Goal: Navigation & Orientation: Find specific page/section

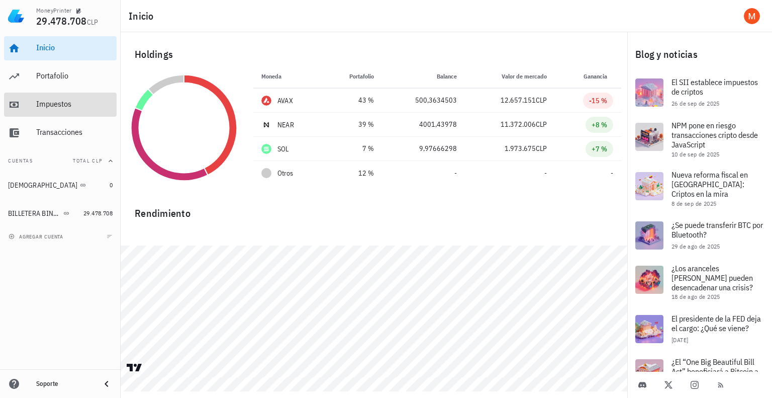
click at [63, 109] on div "Impuestos" at bounding box center [74, 104] width 76 height 23
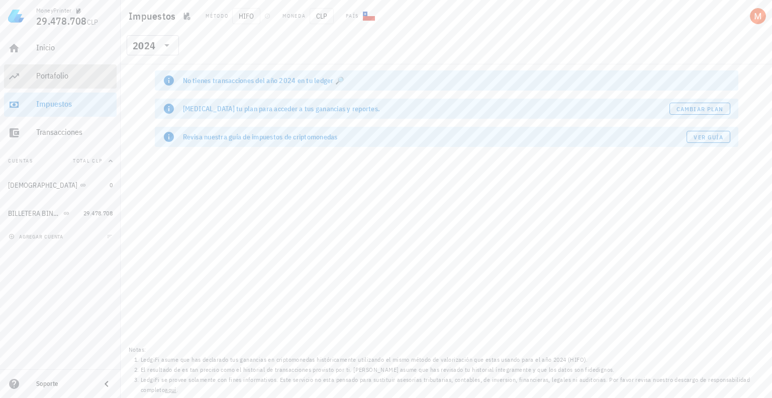
click at [60, 82] on div "Portafolio" at bounding box center [74, 76] width 76 height 23
